Goal: Transaction & Acquisition: Register for event/course

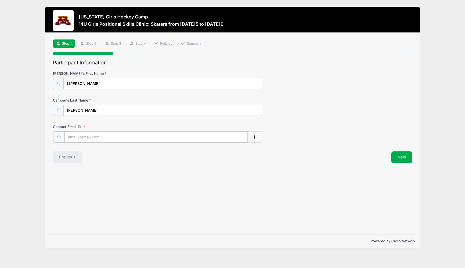
click at [127, 136] on input "Contact Email" at bounding box center [155, 136] width 183 height 11
type input "[EMAIL_ADDRESS][DOMAIN_NAME]"
click at [407, 156] on button "Next" at bounding box center [401, 157] width 21 height 12
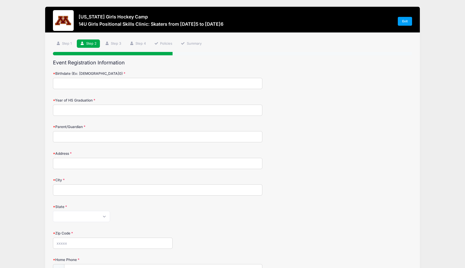
click at [75, 84] on input "Birthdate (Ex: 01/05/2000)" at bounding box center [158, 83] width 210 height 11
type input "07/30/2012"
click at [81, 110] on input "Year of HS Graduation" at bounding box center [158, 110] width 210 height 11
type input "2031"
click at [80, 137] on input "Parent/Guardian" at bounding box center [158, 136] width 210 height 11
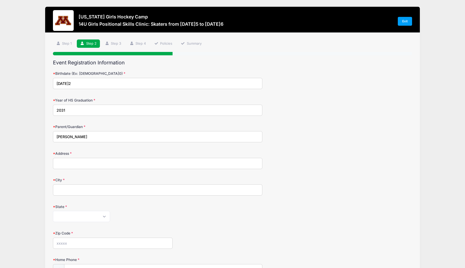
type input "Matt Olson"
type input "8087 SW 23rd Ave"
type input "Owatonna"
select select "MN"
type input "55060"
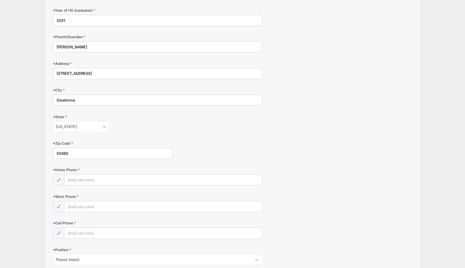
scroll to position [90, 0]
click at [92, 178] on input "Home Phone" at bounding box center [163, 179] width 198 height 11
type input "(507) 676-6464"
click at [95, 205] on input "Work Phone" at bounding box center [163, 206] width 198 height 11
type input "(507) 676-6464"
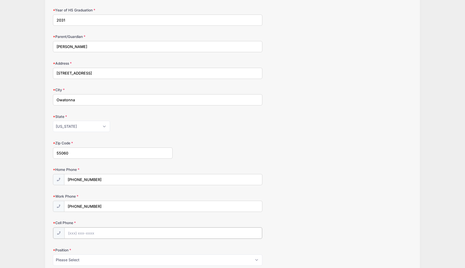
click at [96, 233] on input "Cell Phone" at bounding box center [163, 232] width 198 height 11
type input "(507) 676-6464"
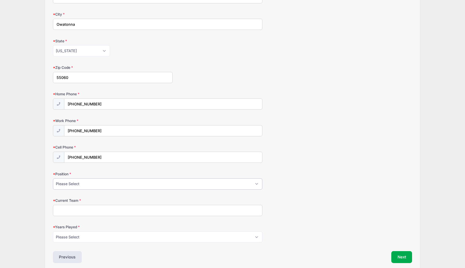
click at [104, 185] on select "Please Select Forward Defense F/D Goalie" at bounding box center [158, 183] width 210 height 11
select select "Forward"
click at [88, 209] on input "Current Team" at bounding box center [158, 209] width 210 height 11
type input "Owatonna U12A"
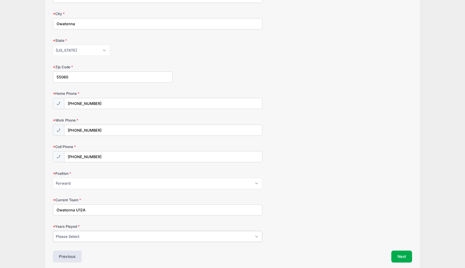
click at [112, 233] on select "Please Select 1 2 3 4 5 6 7 8 9 10 11 12 13 14 15" at bounding box center [158, 236] width 210 height 11
select select "8"
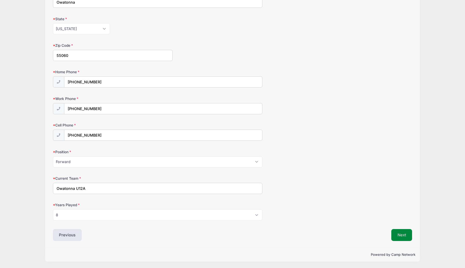
click at [396, 235] on button "Next" at bounding box center [401, 235] width 21 height 12
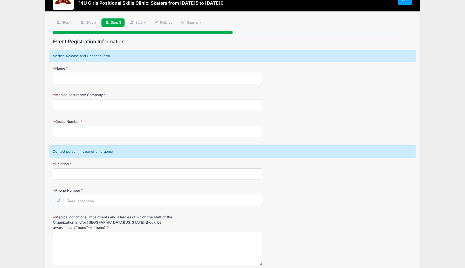
scroll to position [0, 0]
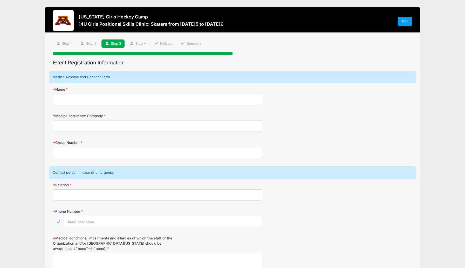
click at [77, 102] on input "Name" at bounding box center [158, 99] width 210 height 11
click at [67, 103] on input "Name" at bounding box center [158, 99] width 210 height 11
type input "Matt Olson"
type input "BCBS"
type input "10279795"
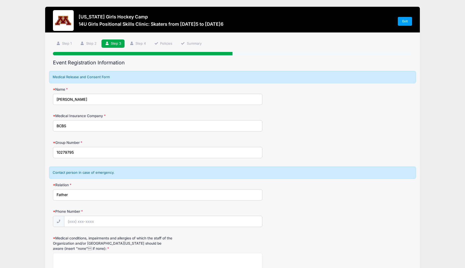
type input "Father"
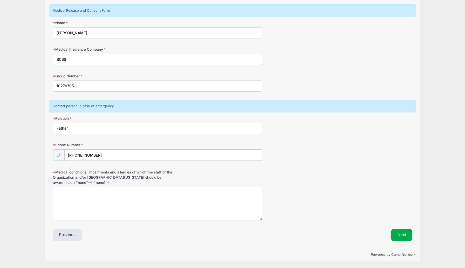
type input "(507) 676-6464"
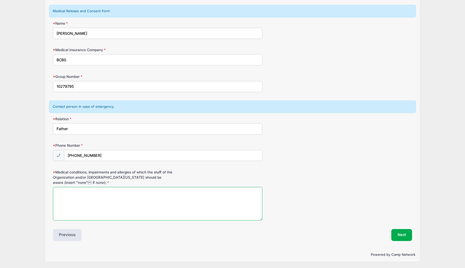
click at [103, 208] on textarea "Medical conditions, impairments and allergies of which the staff of the Organiz…" at bounding box center [158, 203] width 210 height 33
type textarea "none"
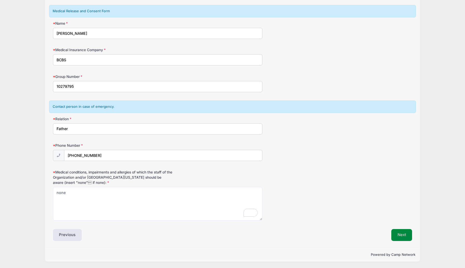
click at [399, 235] on button "Next" at bounding box center [401, 235] width 21 height 12
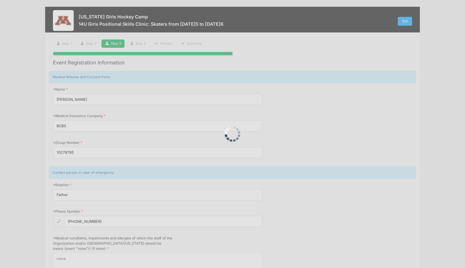
scroll to position [0, 0]
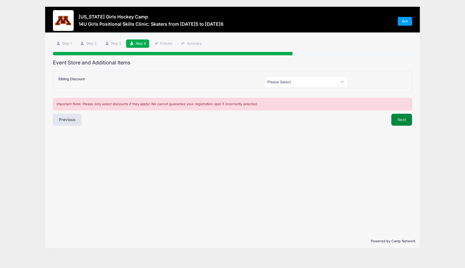
click at [399, 120] on button "Next" at bounding box center [401, 120] width 21 height 12
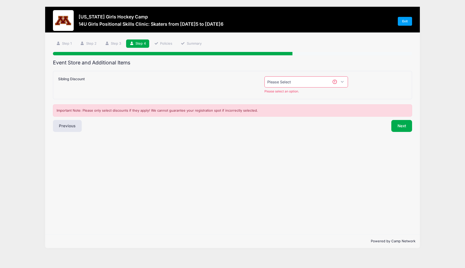
click at [312, 83] on select "Please Select Yes (-$50.00) No" at bounding box center [305, 81] width 83 height 11
select select "0"
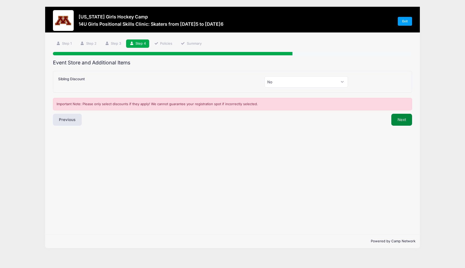
click at [404, 120] on button "Next" at bounding box center [401, 120] width 21 height 12
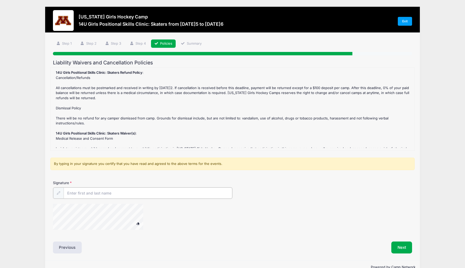
click at [125, 195] on input "Signature" at bounding box center [148, 192] width 169 height 11
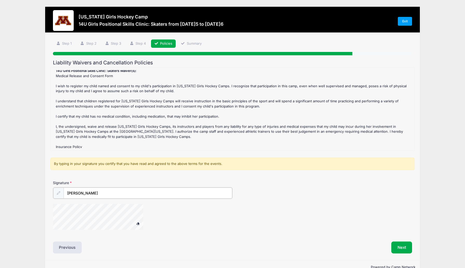
scroll to position [79, 0]
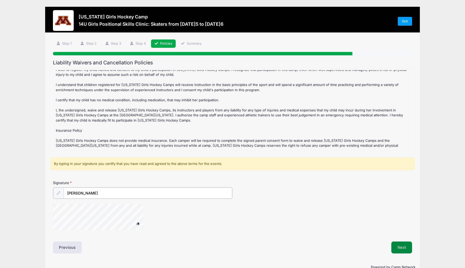
type input "Matt Olson"
click at [406, 249] on button "Next" at bounding box center [401, 247] width 21 height 12
click at [397, 246] on button "Next" at bounding box center [401, 247] width 21 height 12
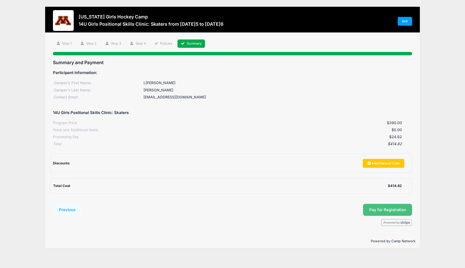
click at [389, 208] on button "Pay for Registration" at bounding box center [387, 210] width 49 height 12
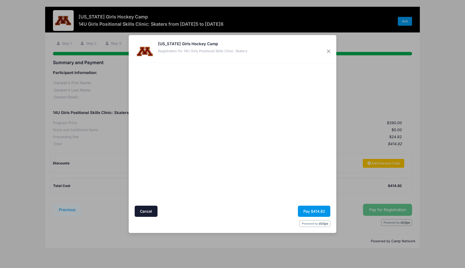
click at [315, 212] on button "Pay $414.82" at bounding box center [314, 210] width 32 height 11
click at [308, 211] on button "Pay $414.82" at bounding box center [314, 210] width 32 height 11
